Goal: Task Accomplishment & Management: Use online tool/utility

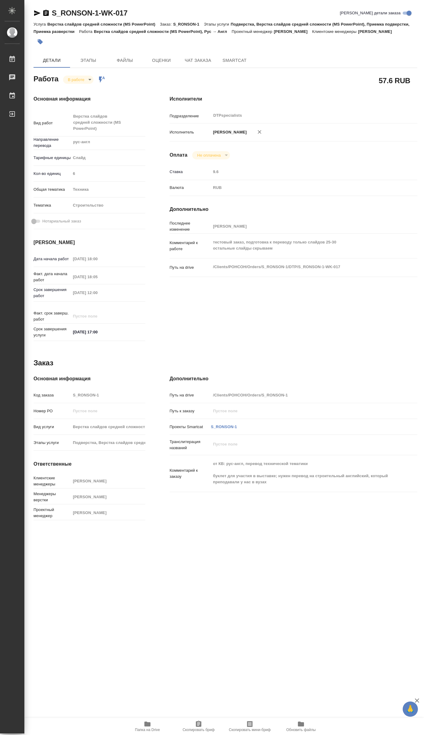
click at [154, 726] on span "Папка на Drive" at bounding box center [148, 726] width 44 height 12
click at [143, 719] on button "Папка на Drive" at bounding box center [147, 726] width 51 height 17
click at [147, 723] on icon "button" at bounding box center [147, 723] width 6 height 5
click at [81, 84] on body "🙏 .cls-1 fill:#fff; AWATERA [PERSON_NAME] 0 Чаты График Выйти S_RONSON-1-WK-017…" at bounding box center [212, 367] width 424 height 735
click at [78, 96] on button "Выполнен" at bounding box center [79, 97] width 22 height 7
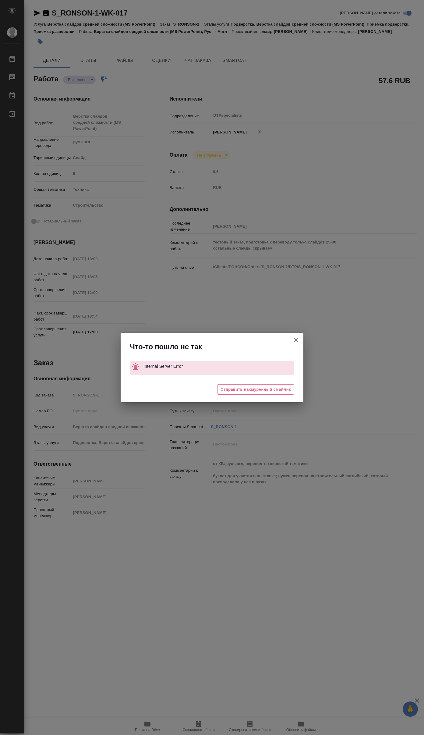
type textarea "x"
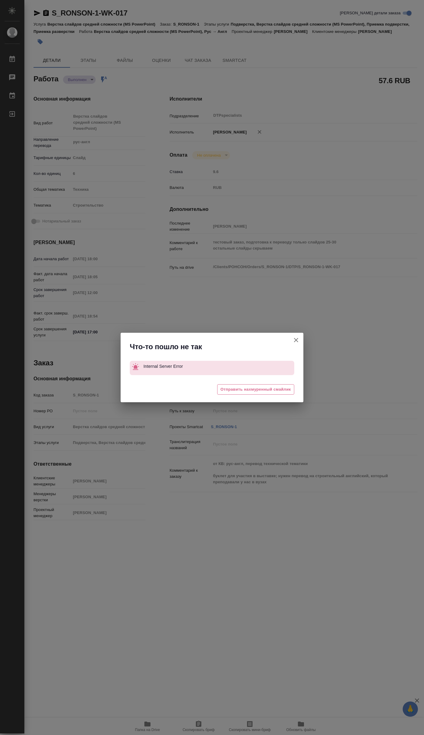
type textarea "x"
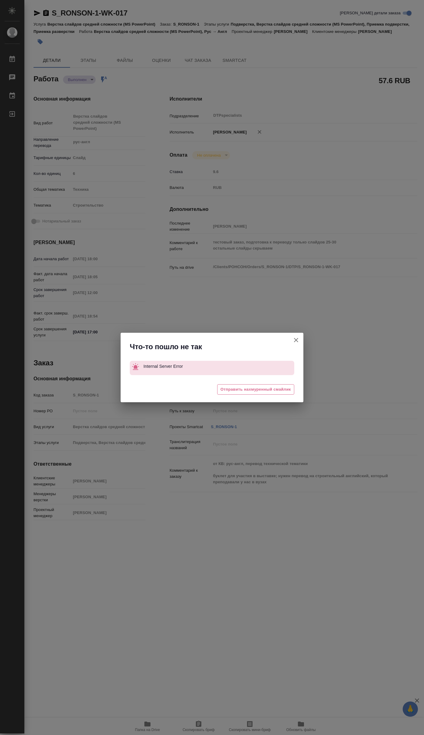
type textarea "x"
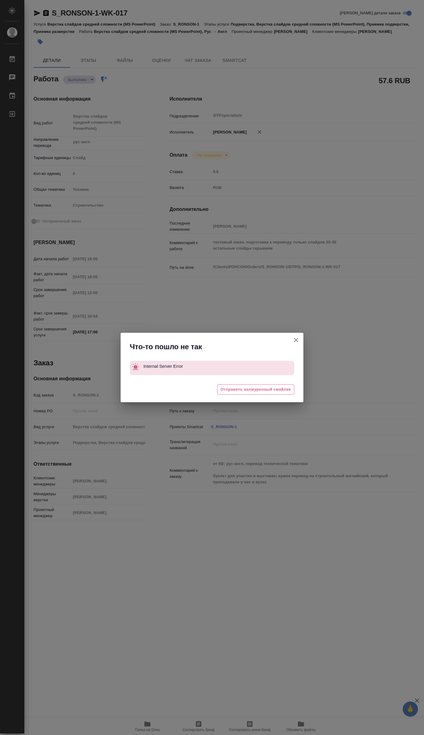
type textarea "x"
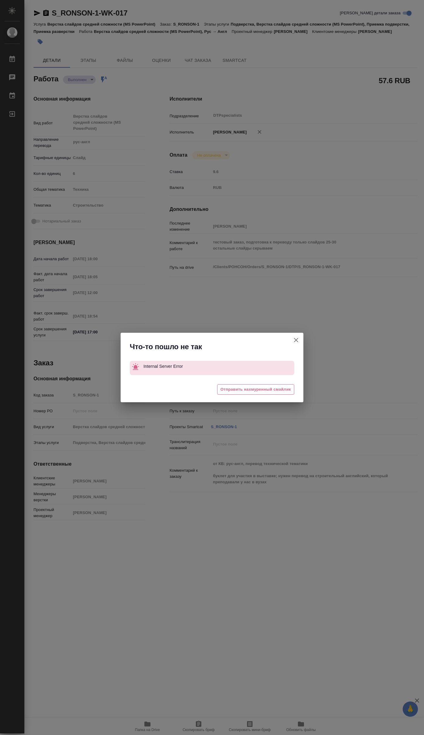
click at [297, 341] on icon "button" at bounding box center [296, 340] width 4 height 4
type textarea "x"
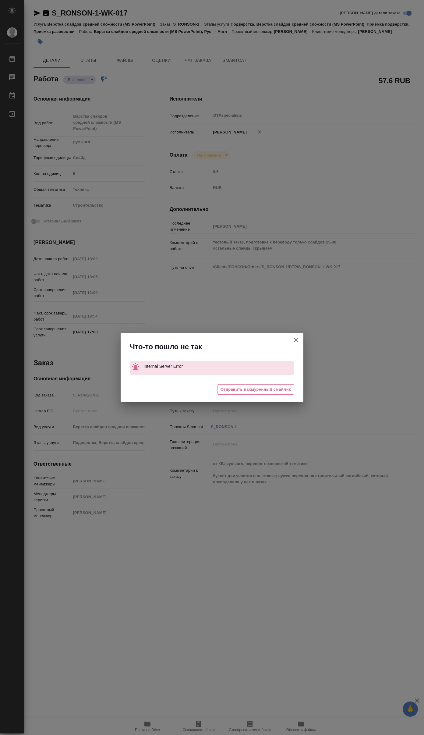
type textarea "x"
